Goal: Task Accomplishment & Management: Use online tool/utility

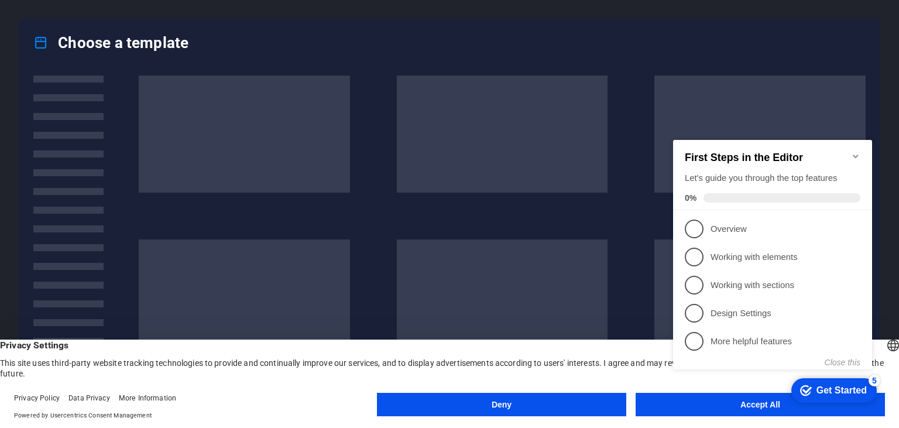
click at [550, 301] on span at bounding box center [502, 297] width 211 height 117
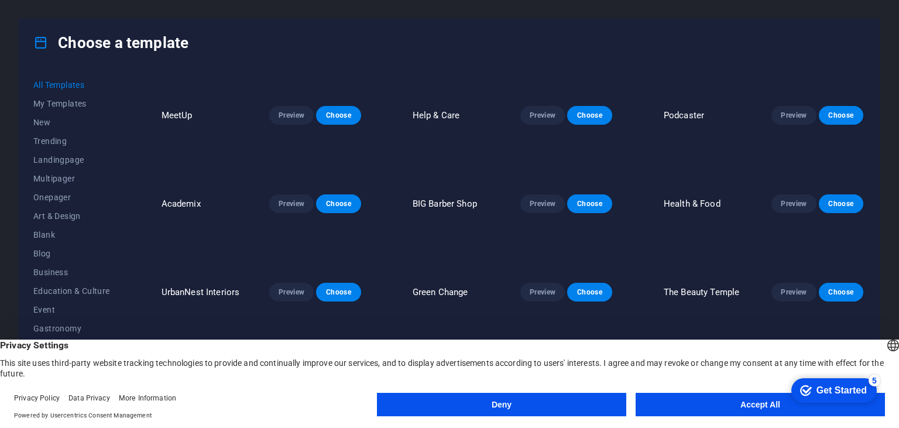
scroll to position [276, 0]
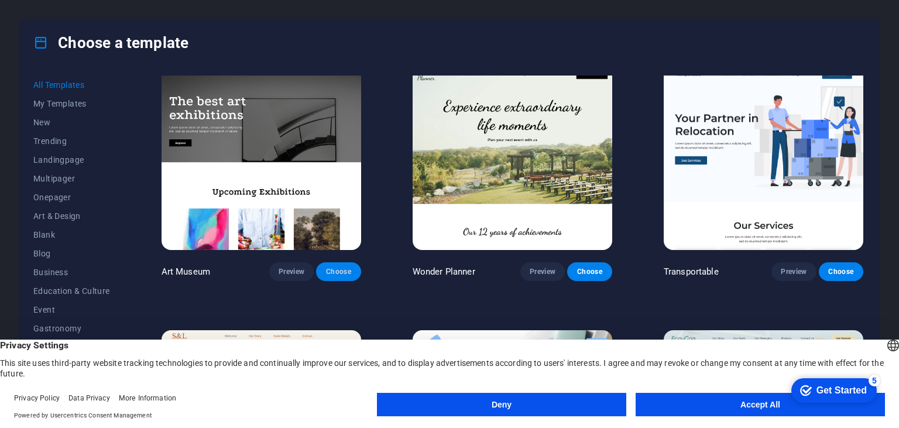
click at [332, 267] on span "Choose" at bounding box center [338, 271] width 26 height 9
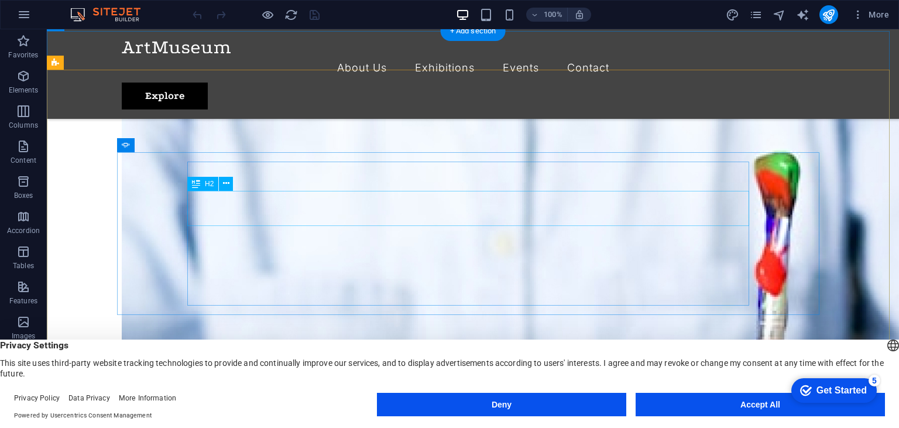
scroll to position [1715, 0]
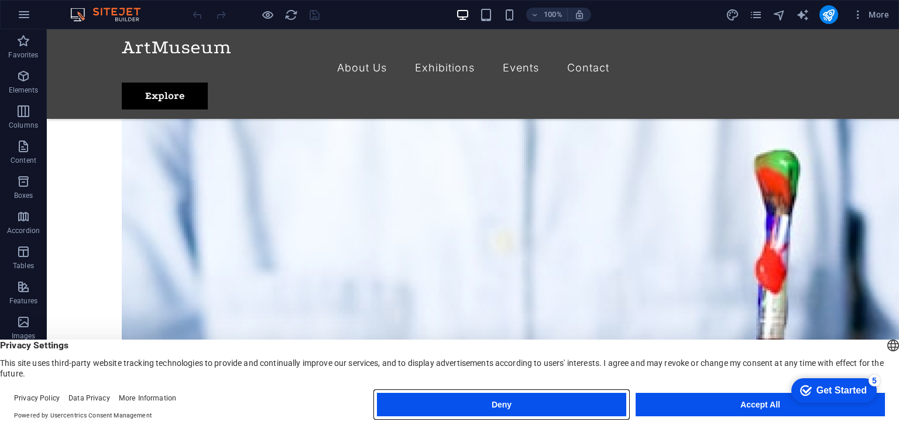
click at [581, 410] on button "Deny" at bounding box center [501, 404] width 249 height 23
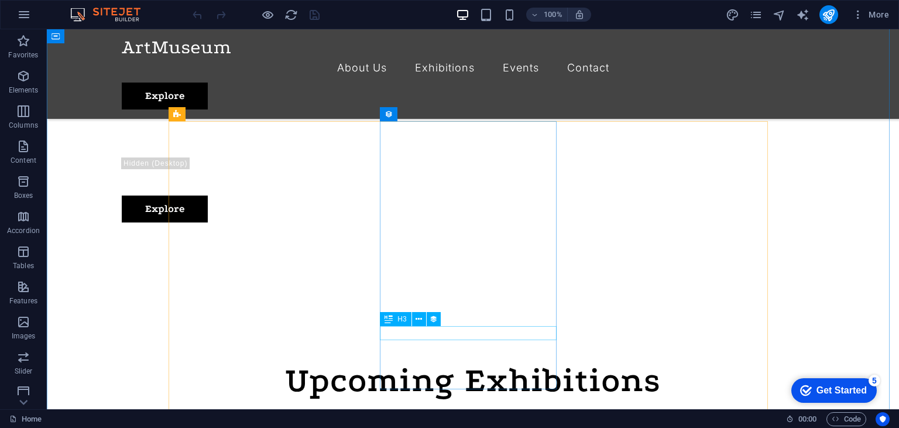
scroll to position [367, 0]
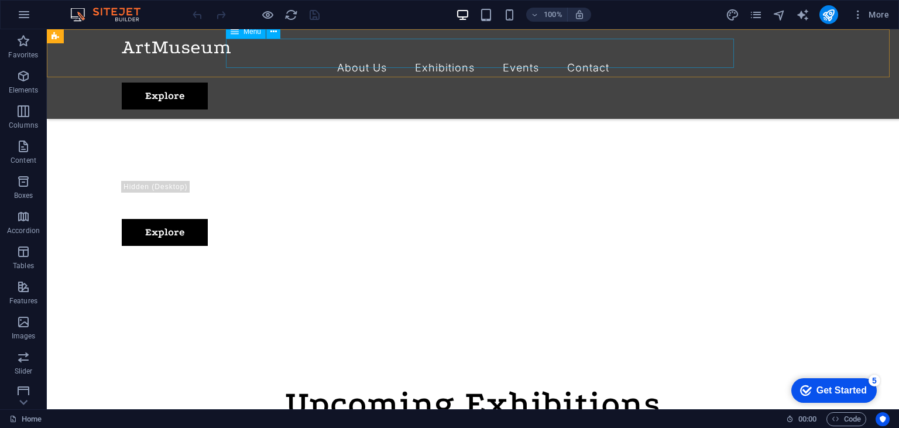
click at [291, 61] on nav "About Us Exhibitions Events Contact" at bounding box center [473, 67] width 702 height 29
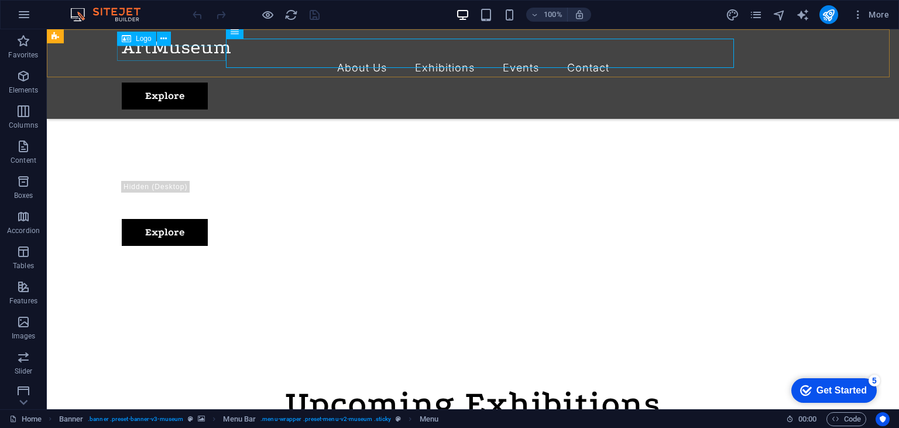
click at [181, 53] on div at bounding box center [473, 46] width 702 height 15
click at [166, 39] on icon at bounding box center [163, 39] width 6 height 12
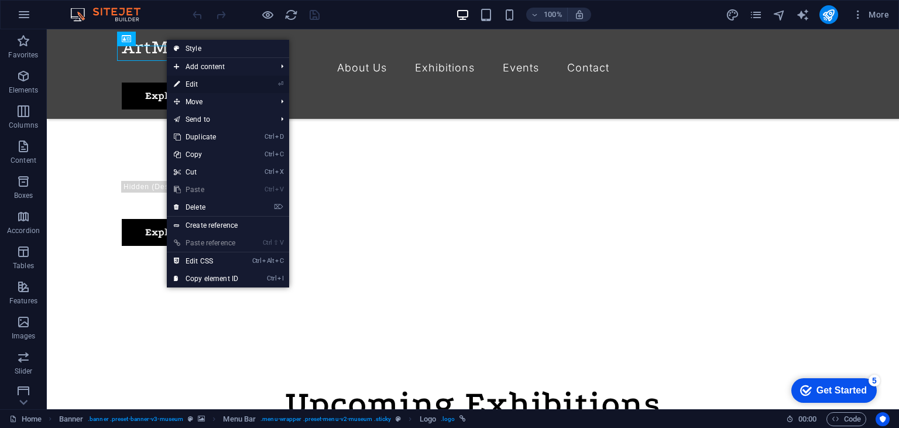
click at [193, 85] on link "⏎ Edit" at bounding box center [206, 84] width 78 height 18
select select "px"
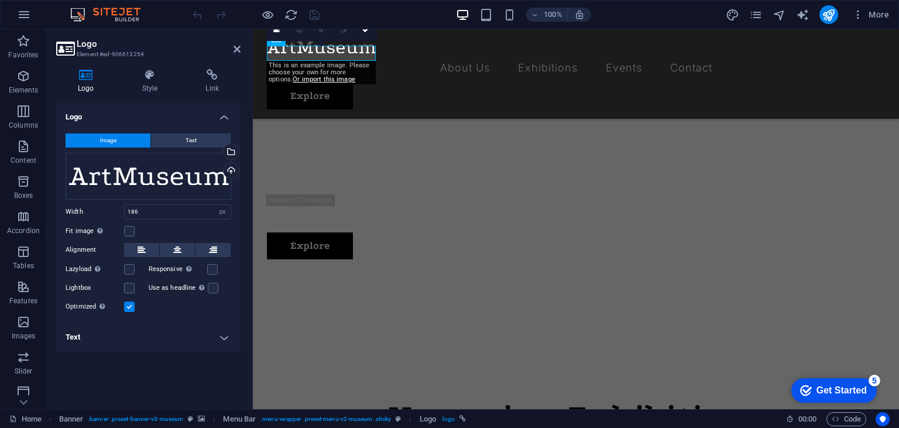
scroll to position [380, 0]
